Goal: Task Accomplishment & Management: Complete application form

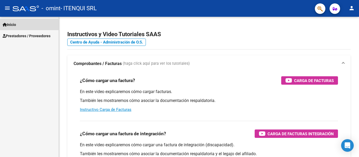
click at [11, 25] on span "Inicio" at bounding box center [9, 25] width 13 height 6
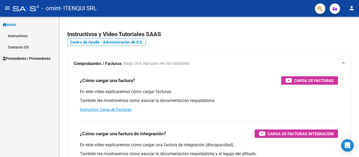
click at [22, 56] on span "Prestadores / Proveedores" at bounding box center [27, 59] width 48 height 6
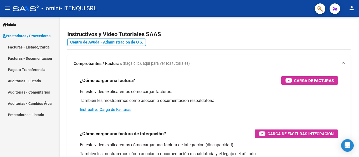
click at [18, 58] on link "Facturas - Documentación" at bounding box center [29, 58] width 59 height 11
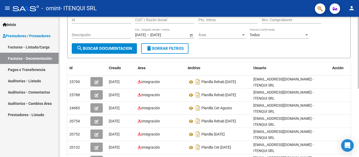
scroll to position [0, 0]
click at [9, 45] on link "Facturas - Listado/Carga" at bounding box center [29, 47] width 59 height 11
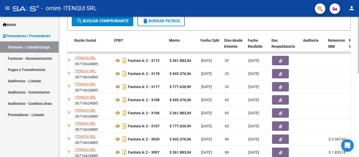
scroll to position [0, 140]
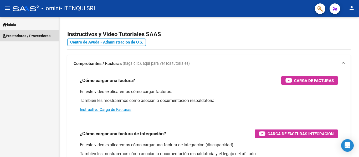
click at [37, 36] on span "Prestadores / Proveedores" at bounding box center [27, 36] width 48 height 6
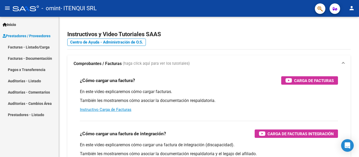
click at [32, 58] on link "Facturas - Documentación" at bounding box center [29, 58] width 59 height 11
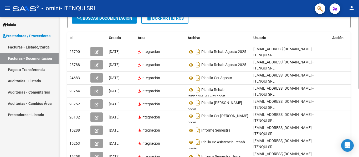
scroll to position [78, 0]
click at [34, 48] on link "Facturas - Listado/Carga" at bounding box center [29, 47] width 59 height 11
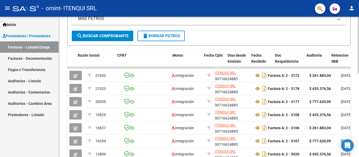
scroll to position [0, 140]
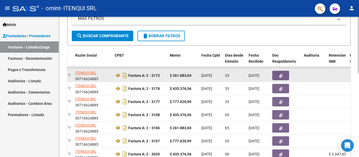
click at [281, 76] on icon "button" at bounding box center [280, 76] width 3 height 4
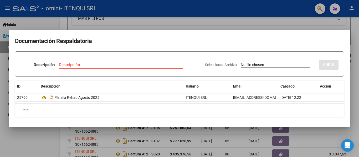
click at [102, 20] on div at bounding box center [179, 78] width 359 height 157
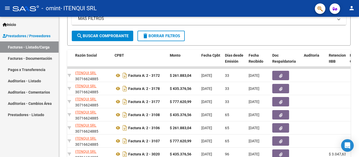
click at [102, 20] on mat-panel-title "MAS FILTROS" at bounding box center [205, 19] width 255 height 6
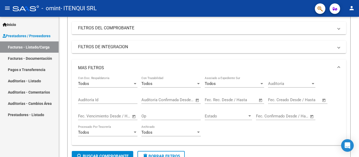
scroll to position [0, 0]
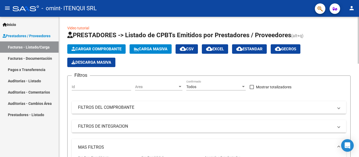
click at [93, 50] on span "Cargar Comprobante" at bounding box center [96, 49] width 50 height 5
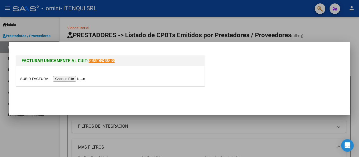
click at [70, 80] on input "file" at bounding box center [53, 79] width 66 height 6
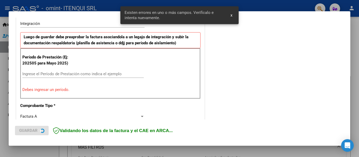
scroll to position [132, 0]
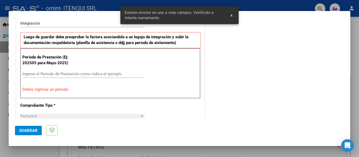
click at [47, 72] on input "Ingrese el Período de Prestación como indica el ejemplo" at bounding box center [82, 74] width 121 height 5
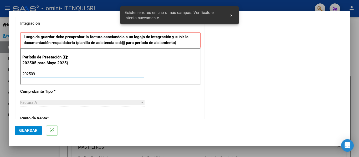
type input "202509"
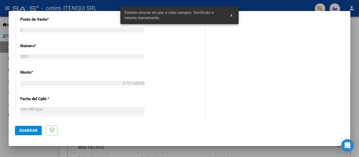
scroll to position [320, 0]
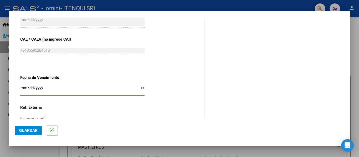
click at [143, 88] on input "Ingresar la fecha" at bounding box center [82, 90] width 124 height 8
type input "2025-10-14"
click at [24, 132] on span "Guardar" at bounding box center [28, 131] width 18 height 5
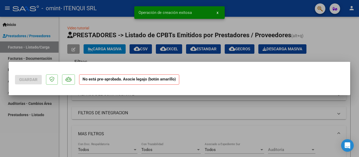
scroll to position [0, 0]
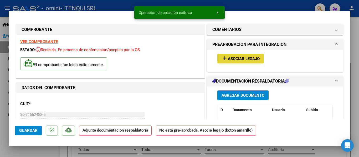
click at [254, 58] on span "Asociar Legajo" at bounding box center [244, 59] width 32 height 5
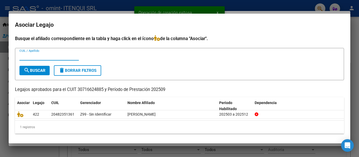
scroll to position [1, 0]
